Goal: Task Accomplishment & Management: Use online tool/utility

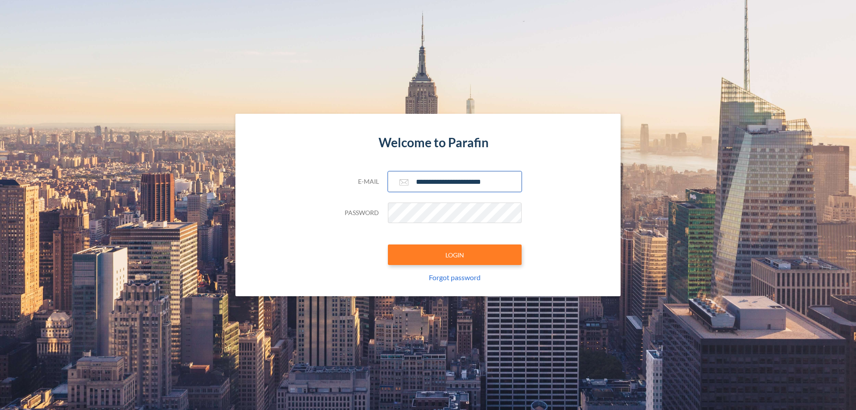
type input "**********"
click at [455, 254] on button "LOGIN" at bounding box center [455, 254] width 134 height 20
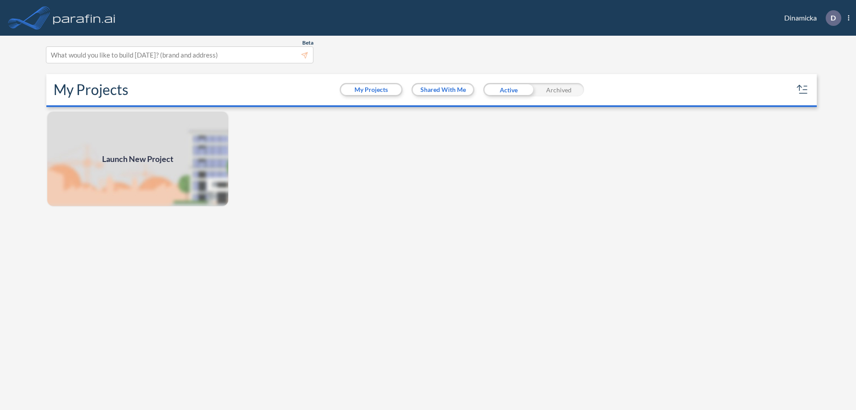
scroll to position [2, 0]
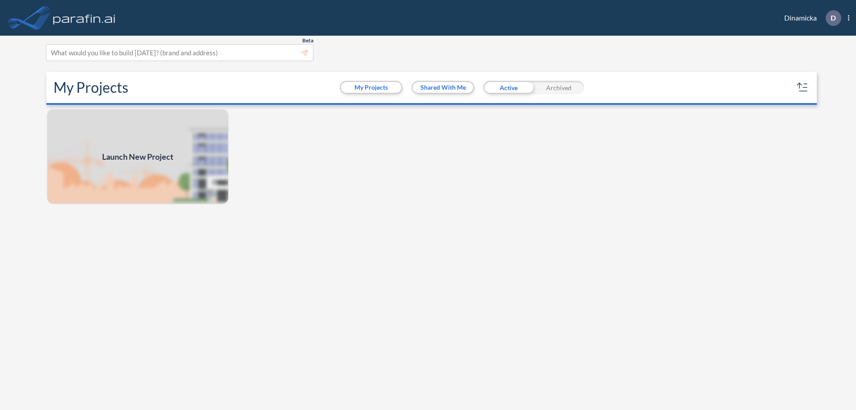
click at [138, 156] on span "Launch New Project" at bounding box center [137, 157] width 71 height 12
